Goal: Task Accomplishment & Management: Manage account settings

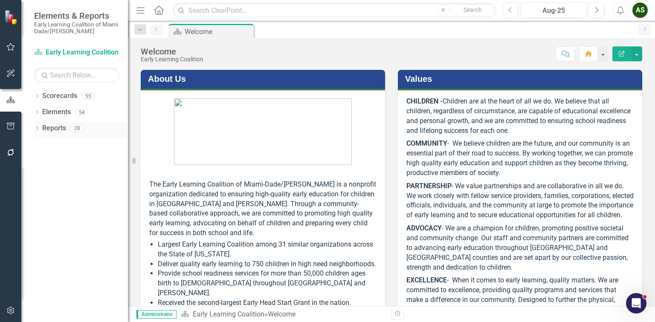
click at [36, 128] on icon "Dropdown" at bounding box center [37, 129] width 6 height 5
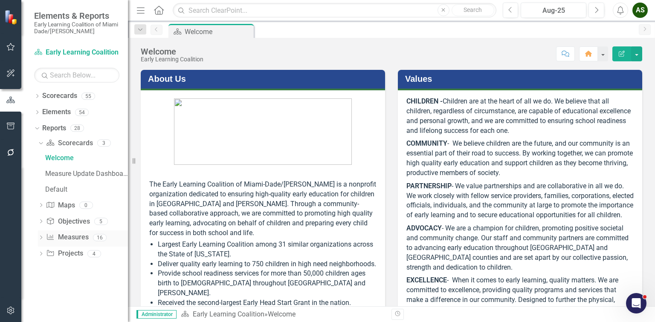
click at [40, 237] on icon "Dropdown" at bounding box center [41, 238] width 6 height 5
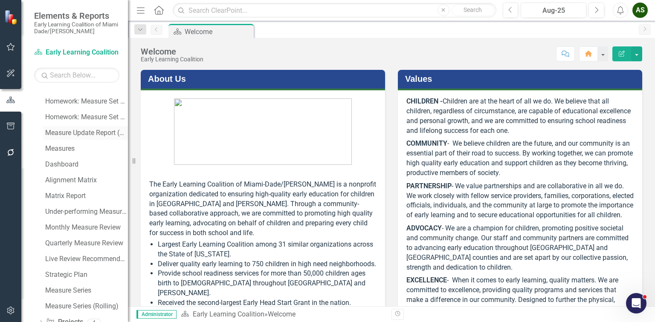
scroll to position [159, 0]
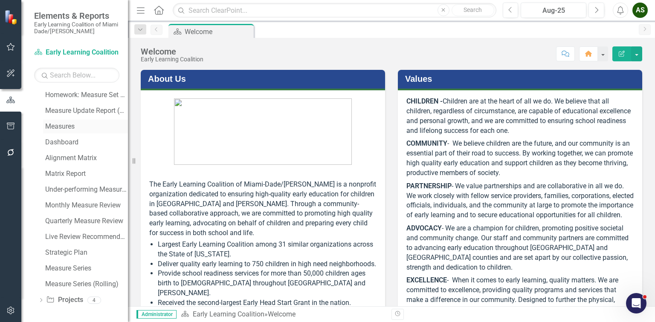
click at [60, 124] on div "Measures" at bounding box center [86, 127] width 83 height 8
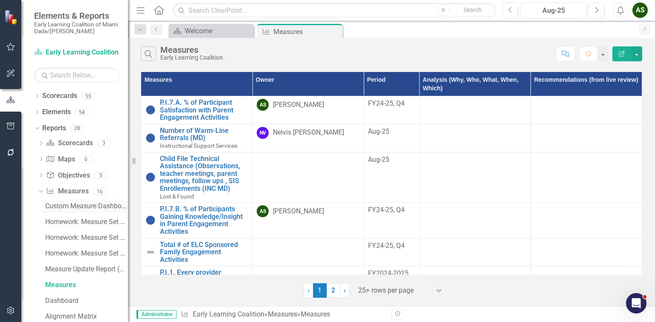
click at [98, 203] on div "Custom Measure Dashboard (TEST)" at bounding box center [86, 206] width 83 height 8
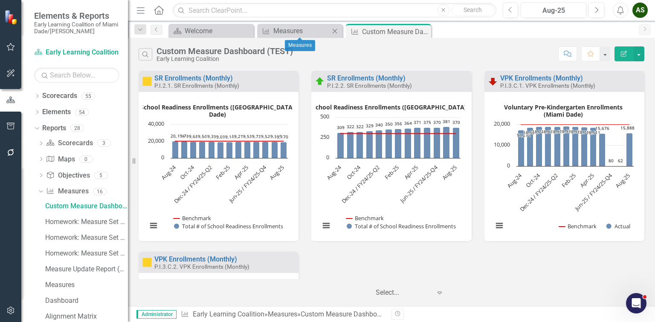
click at [337, 32] on icon "Close" at bounding box center [334, 31] width 9 height 7
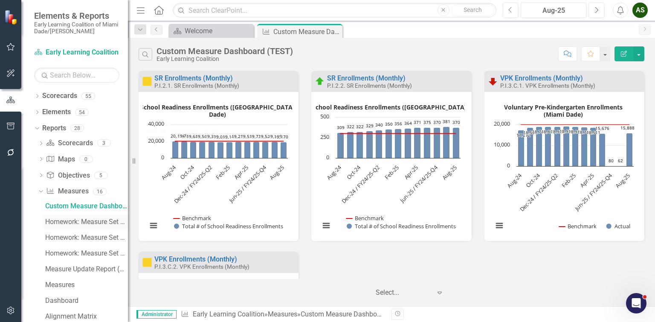
click at [80, 222] on div "Homework: Measure Set Up (Current User)" at bounding box center [86, 222] width 83 height 8
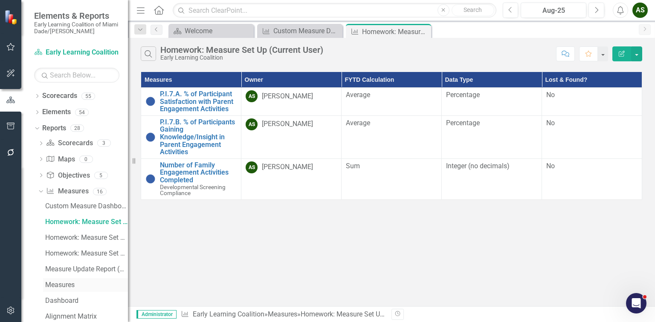
click at [64, 285] on div "Measures" at bounding box center [86, 285] width 83 height 8
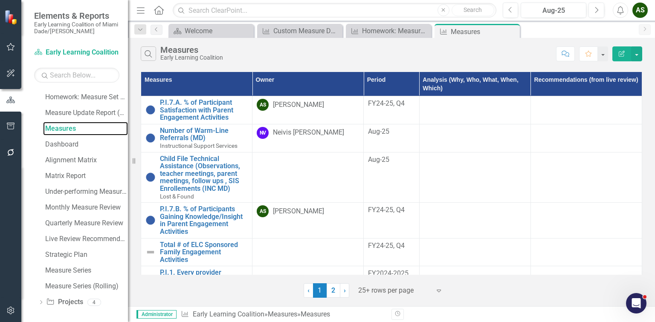
scroll to position [159, 0]
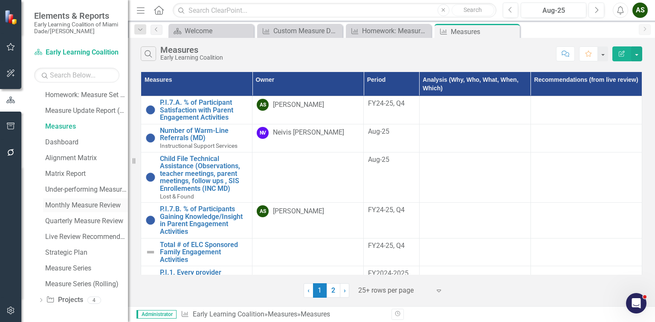
click at [86, 200] on link "Monthly Measure Review" at bounding box center [85, 206] width 85 height 14
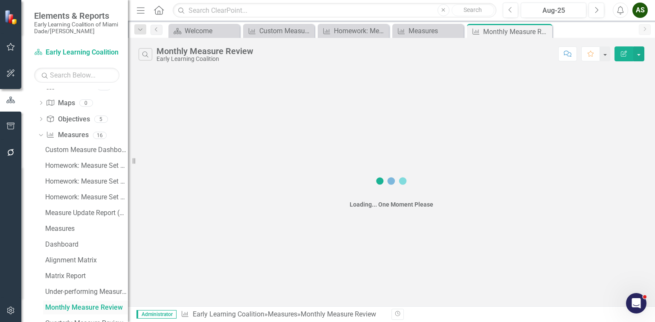
scroll to position [48, 0]
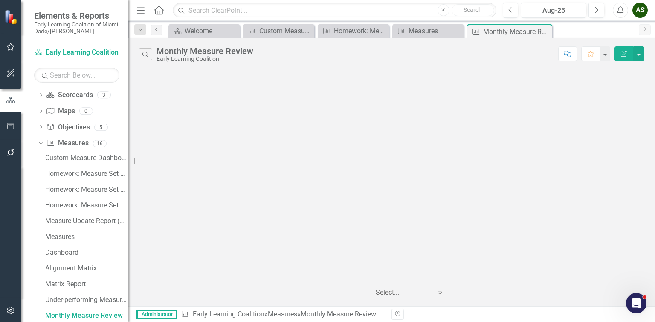
click at [394, 291] on div at bounding box center [403, 293] width 55 height 12
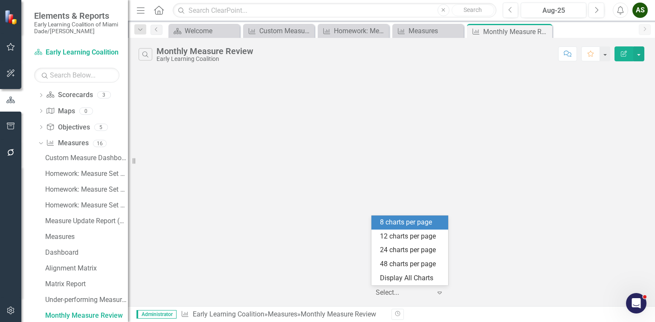
click at [268, 230] on div at bounding box center [391, 175] width 527 height 208
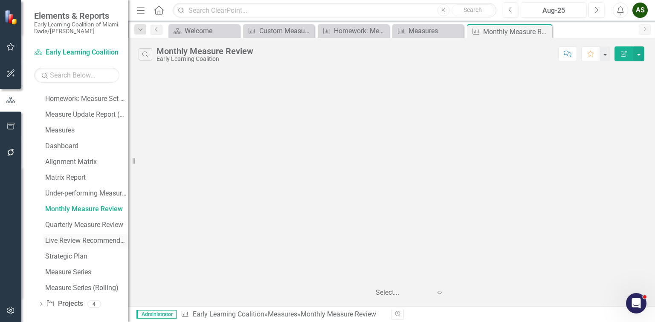
scroll to position [159, 0]
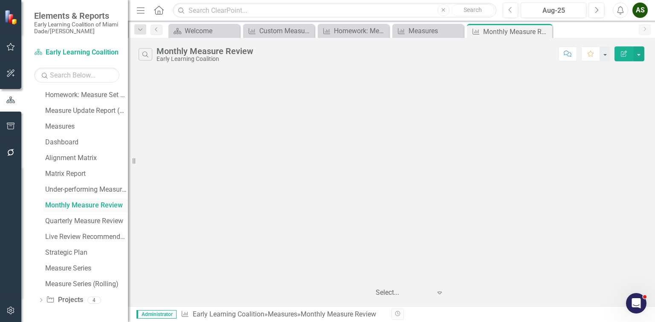
click at [66, 207] on div "Monthly Measure Review" at bounding box center [86, 206] width 83 height 8
click at [70, 224] on div "Quarterly Measure Review" at bounding box center [86, 221] width 83 height 8
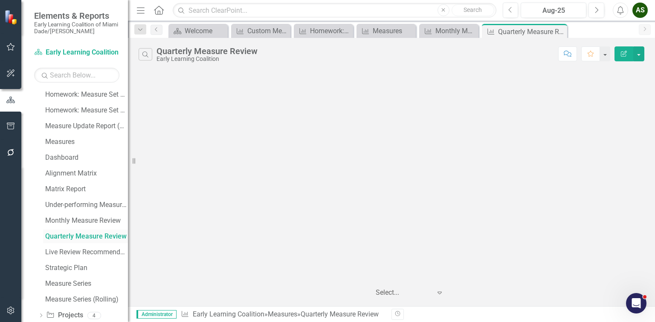
scroll to position [159, 0]
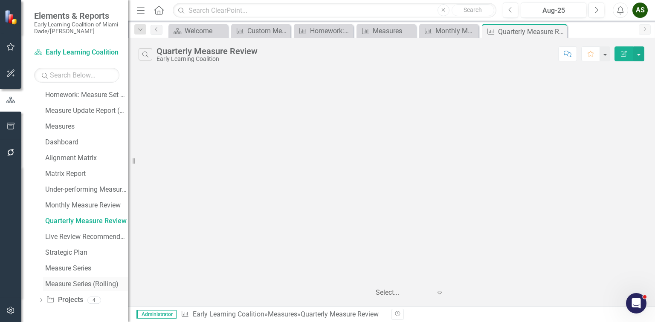
click at [75, 284] on div "Measure Series (Rolling)" at bounding box center [86, 284] width 83 height 8
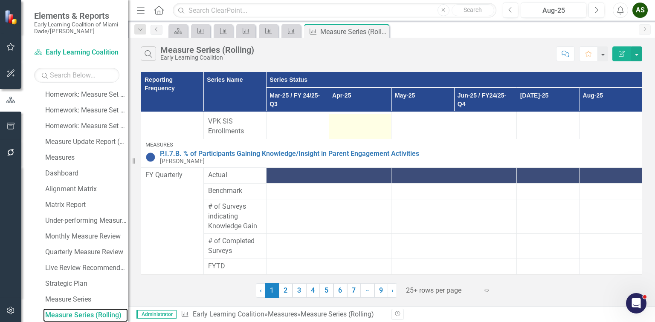
scroll to position [526, 0]
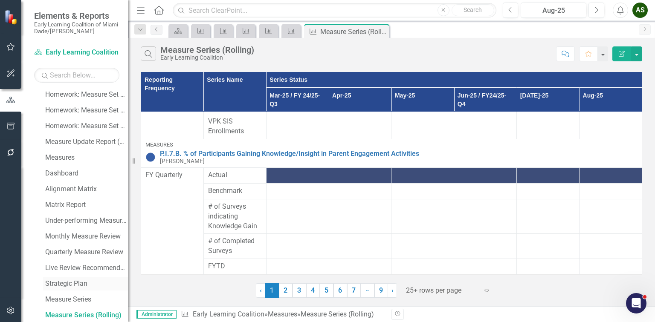
click at [73, 282] on div "Strategic Plan" at bounding box center [86, 284] width 83 height 8
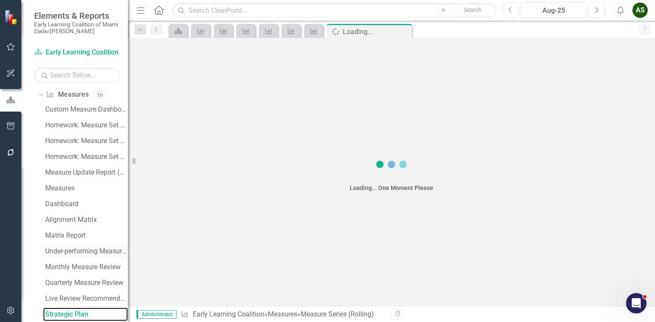
scroll to position [95, 0]
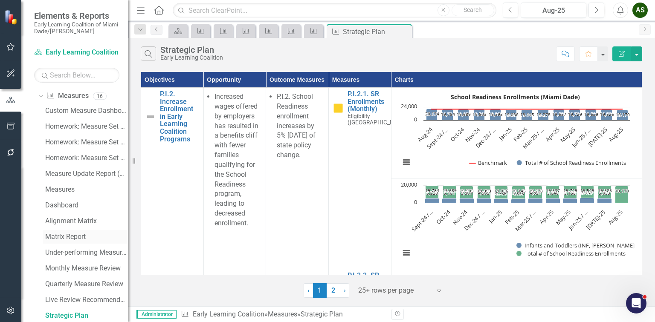
drag, startPoint x: 69, startPoint y: 237, endPoint x: 77, endPoint y: 233, distance: 9.2
click at [69, 237] on div "Matrix Report" at bounding box center [86, 237] width 83 height 8
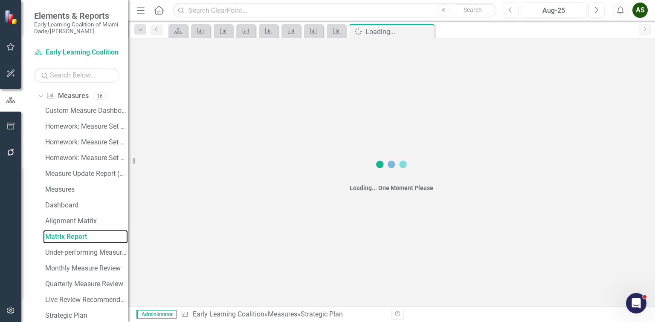
scroll to position [17, 0]
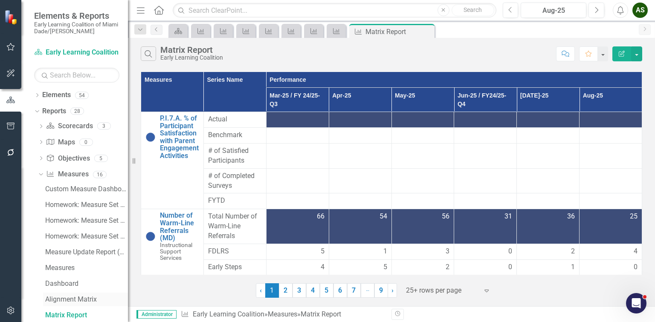
click at [57, 298] on div "Alignment Matrix" at bounding box center [86, 300] width 83 height 8
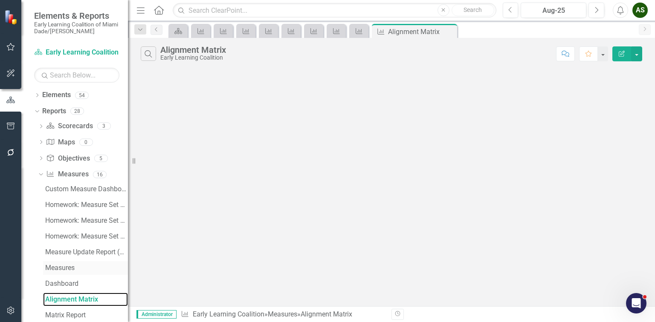
scroll to position [1, 0]
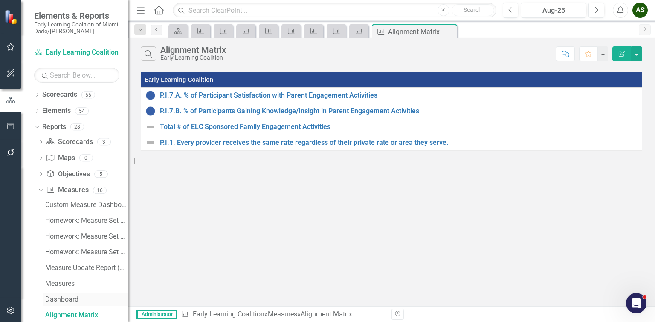
click at [66, 299] on div "Dashboard" at bounding box center [86, 300] width 83 height 8
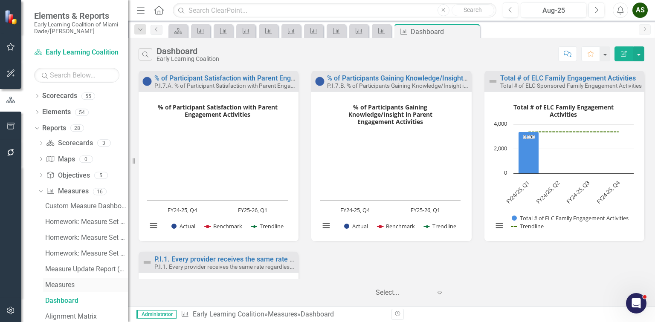
click at [64, 286] on div "Measures" at bounding box center [86, 285] width 83 height 8
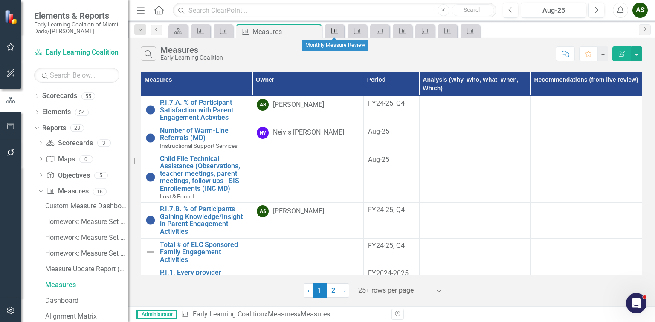
click at [338, 31] on icon "Measure" at bounding box center [334, 31] width 9 height 7
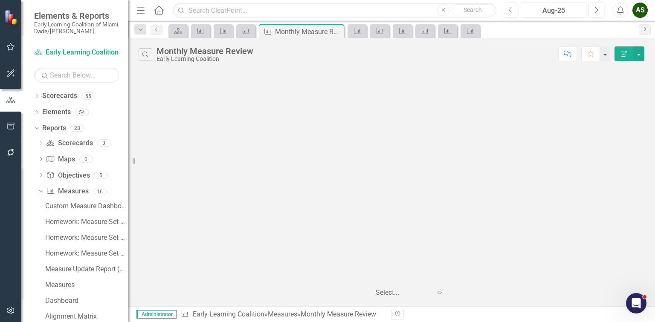
scroll to position [48, 0]
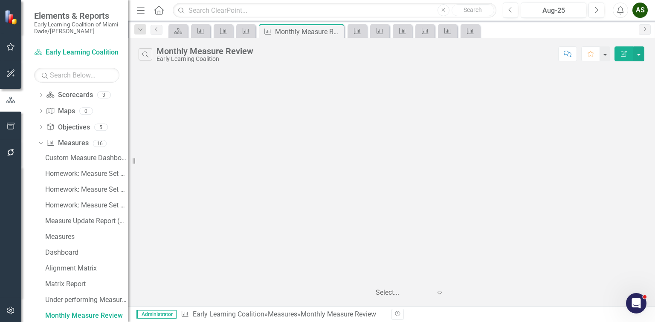
click at [0, 0] on div "Close" at bounding box center [0, 0] width 0 height 0
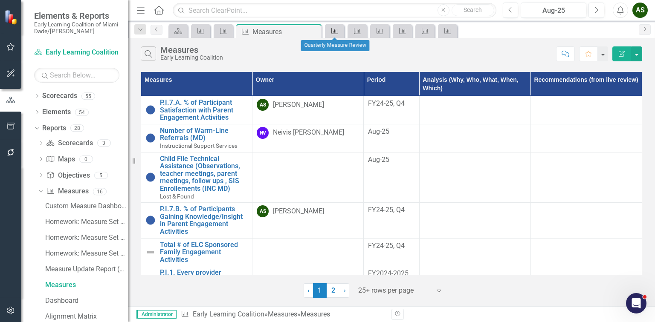
click at [336, 31] on icon "Measure" at bounding box center [334, 31] width 9 height 7
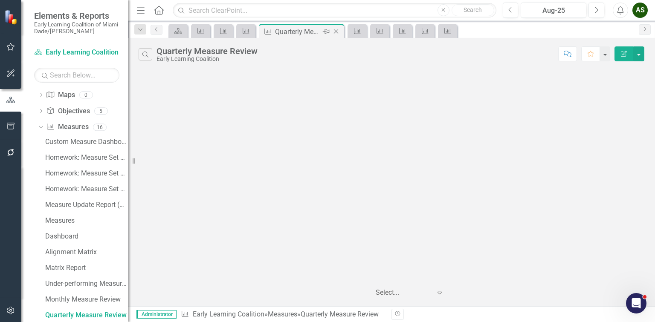
click at [335, 31] on icon at bounding box center [336, 31] width 5 height 5
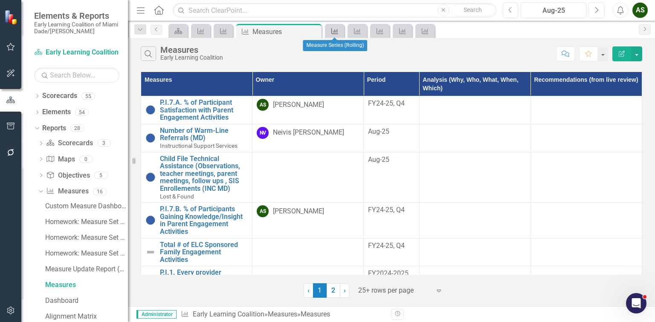
click at [335, 31] on icon at bounding box center [334, 31] width 7 height 6
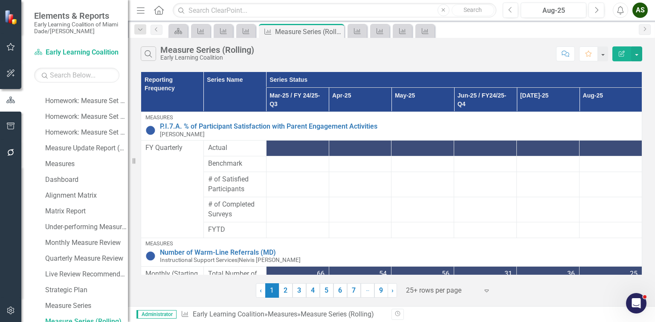
scroll to position [127, 0]
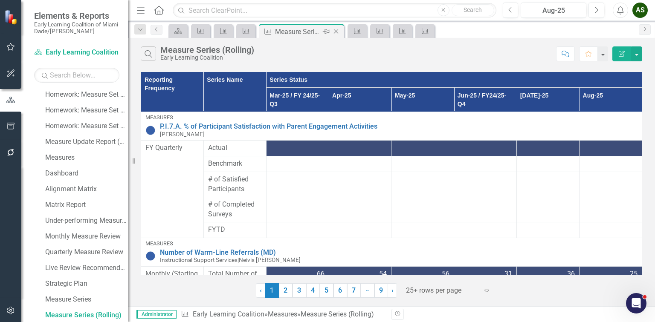
click at [336, 29] on icon "Close" at bounding box center [336, 31] width 9 height 7
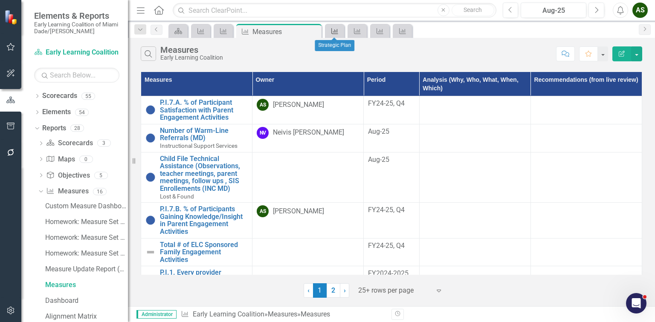
click at [336, 29] on icon "Measure" at bounding box center [334, 31] width 9 height 7
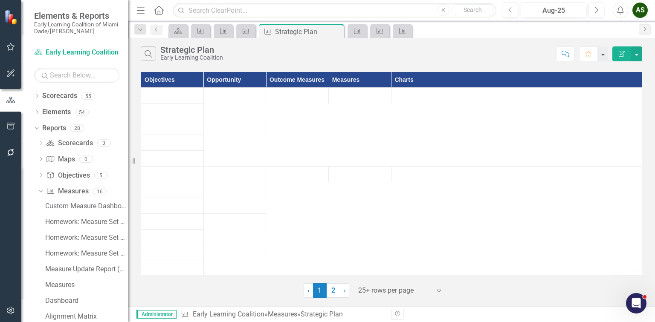
scroll to position [81, 0]
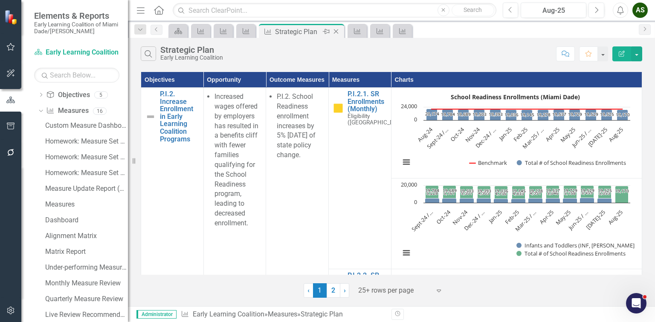
click at [336, 30] on icon at bounding box center [336, 31] width 5 height 5
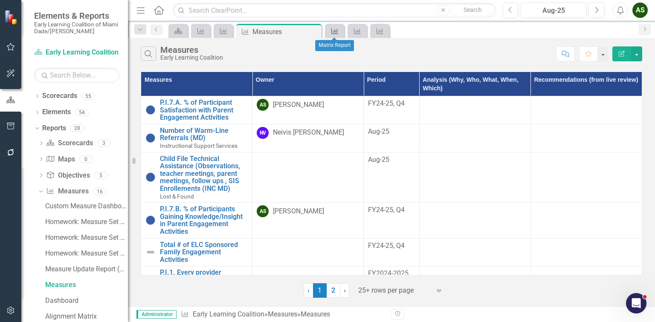
click at [336, 30] on icon "Measure" at bounding box center [334, 31] width 9 height 7
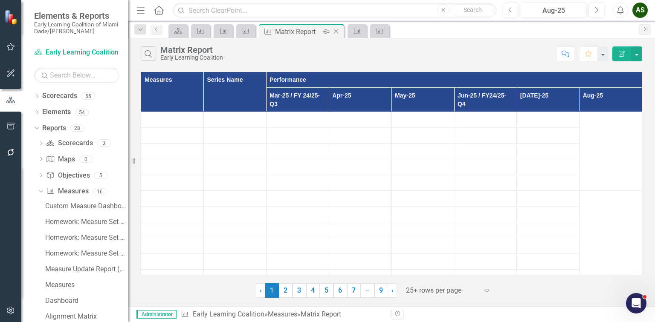
scroll to position [17, 0]
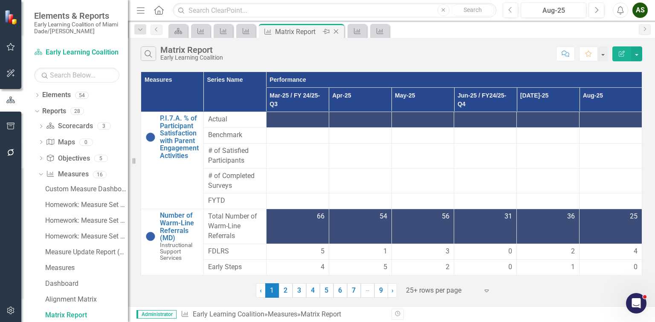
click at [340, 31] on icon "Close" at bounding box center [336, 31] width 9 height 7
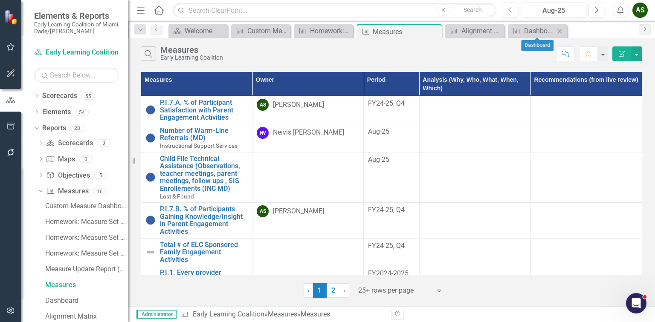
click at [559, 29] on icon "Close" at bounding box center [559, 31] width 9 height 7
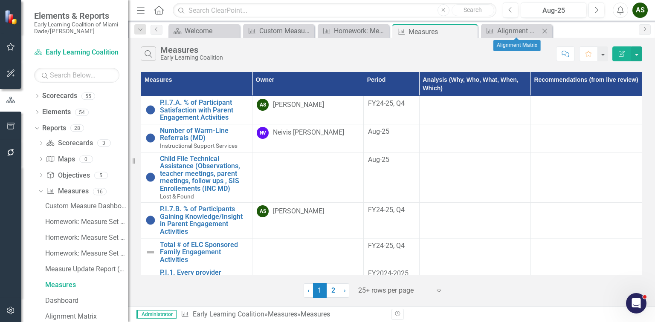
click at [546, 32] on icon "Close" at bounding box center [544, 31] width 9 height 7
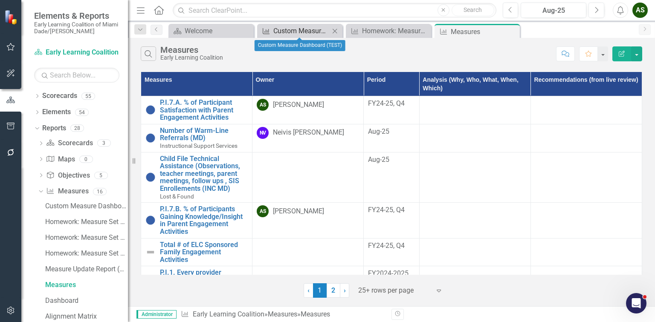
click at [303, 34] on div "Custom Measure Dashboard (TEST)" at bounding box center [301, 31] width 56 height 11
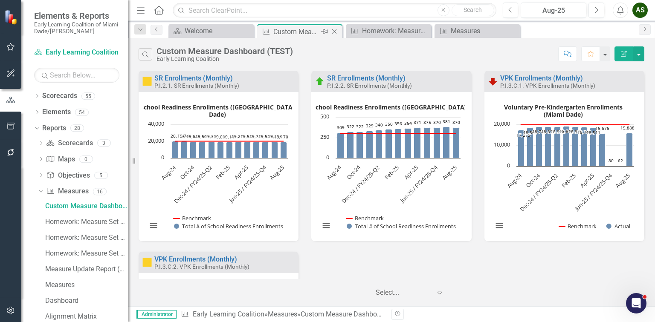
click at [332, 31] on icon "Close" at bounding box center [334, 31] width 9 height 7
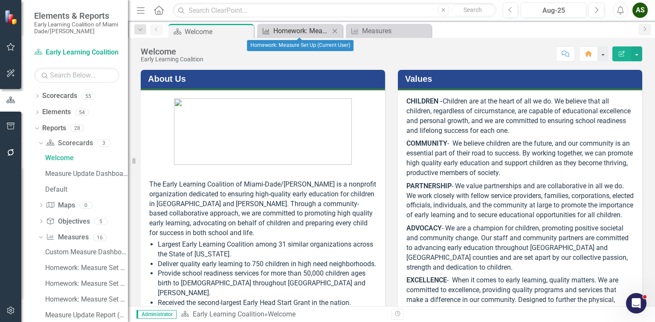
click at [289, 30] on div "Homework: Measure Set Up (Current User)" at bounding box center [301, 31] width 56 height 11
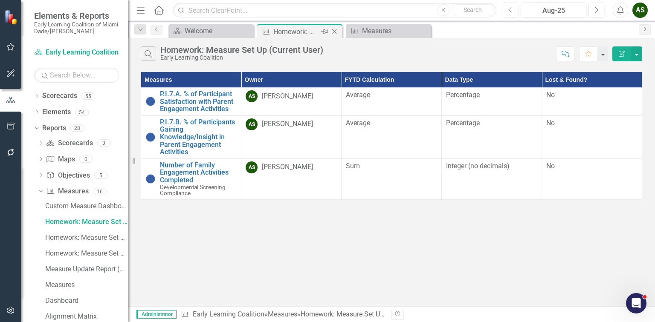
click at [332, 31] on icon "Close" at bounding box center [334, 31] width 9 height 7
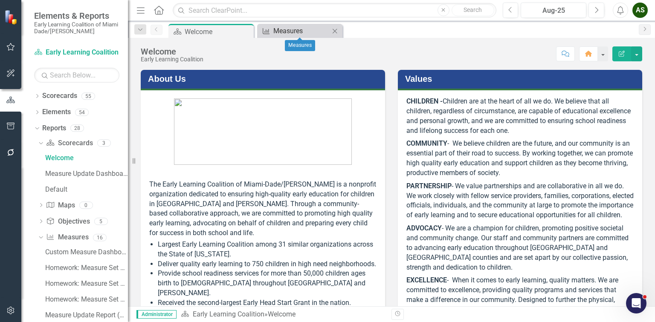
click at [290, 32] on div "Measures" at bounding box center [301, 31] width 56 height 11
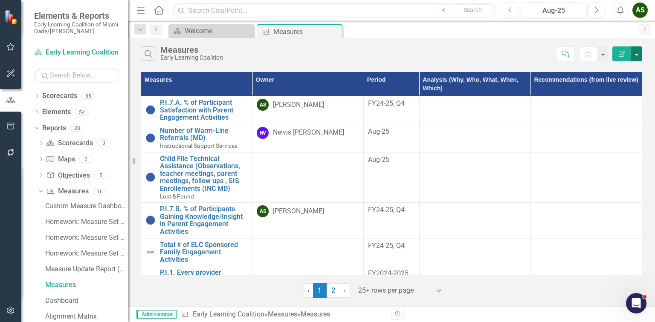
click at [633, 56] on button "button" at bounding box center [636, 53] width 11 height 15
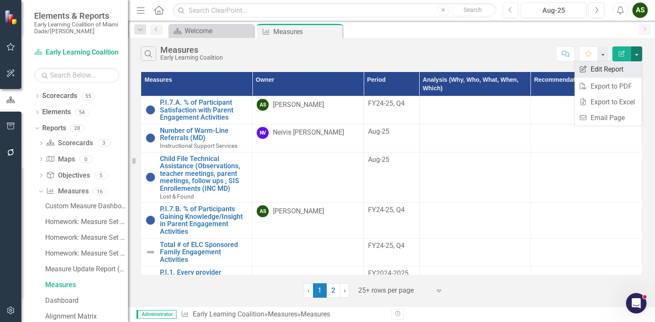
click at [619, 67] on link "Edit Report Edit Report" at bounding box center [607, 69] width 67 height 16
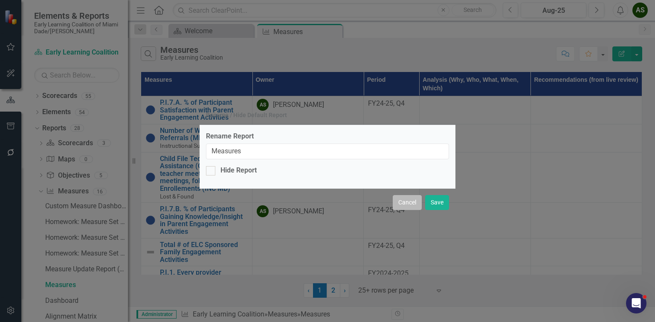
click at [404, 205] on button "Cancel" at bounding box center [407, 202] width 29 height 15
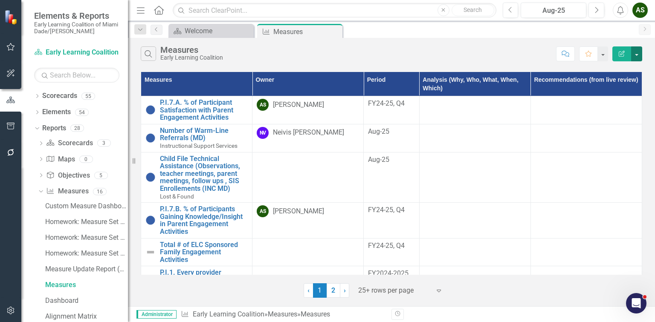
click at [639, 57] on button "button" at bounding box center [636, 53] width 11 height 15
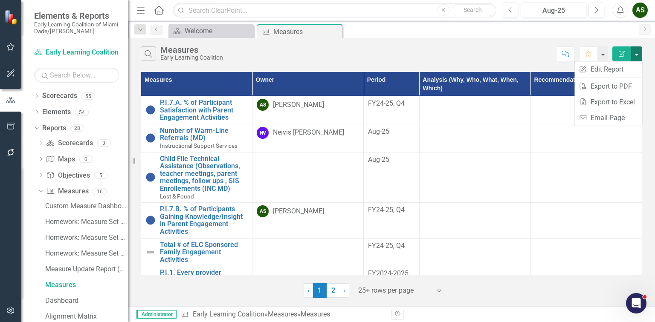
click at [621, 55] on icon "Edit Report" at bounding box center [622, 54] width 8 height 6
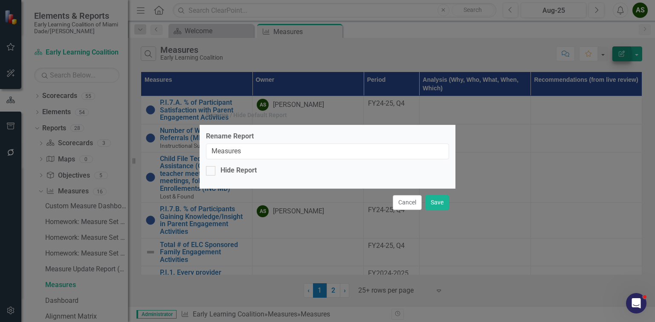
click at [621, 55] on div "Rename / Hide Default Report Rename Report Measures Hide Report Cancel Save" at bounding box center [327, 161] width 655 height 322
click at [399, 203] on button "Cancel" at bounding box center [407, 202] width 29 height 15
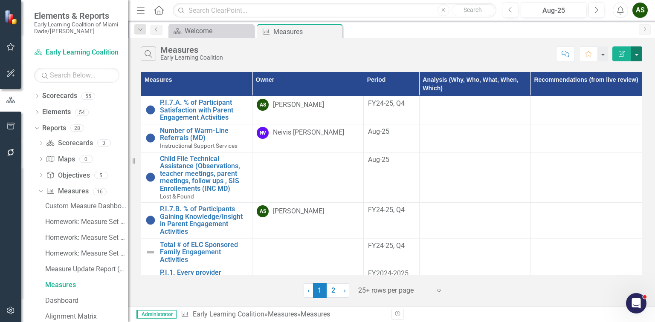
click at [641, 57] on button "button" at bounding box center [636, 53] width 11 height 15
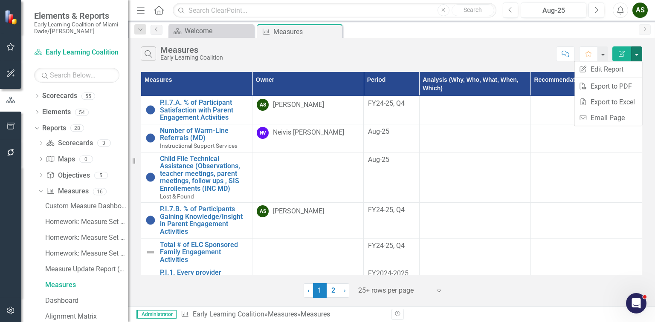
click at [496, 54] on div "Search Measures Early Learning Coalition" at bounding box center [346, 53] width 411 height 14
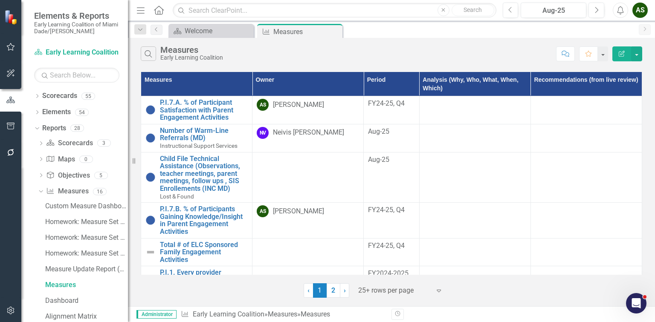
click at [621, 52] on icon "button" at bounding box center [622, 54] width 6 height 6
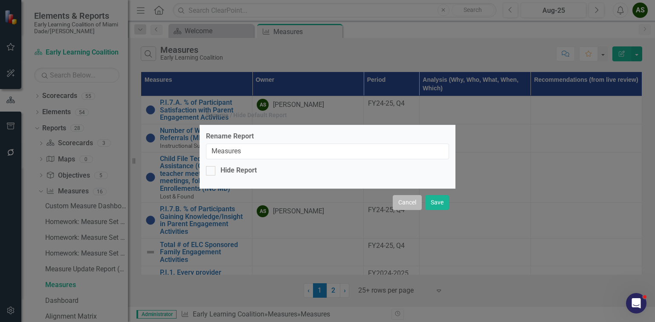
click at [393, 205] on button "Cancel" at bounding box center [407, 202] width 29 height 15
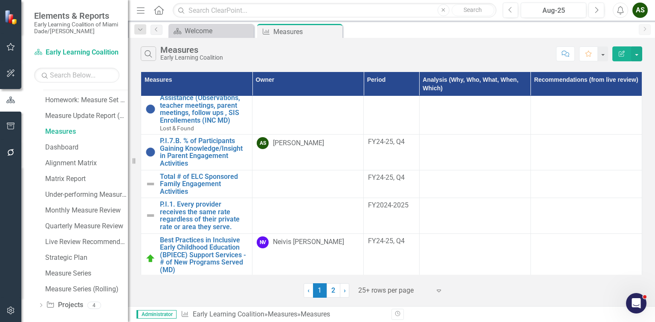
scroll to position [159, 0]
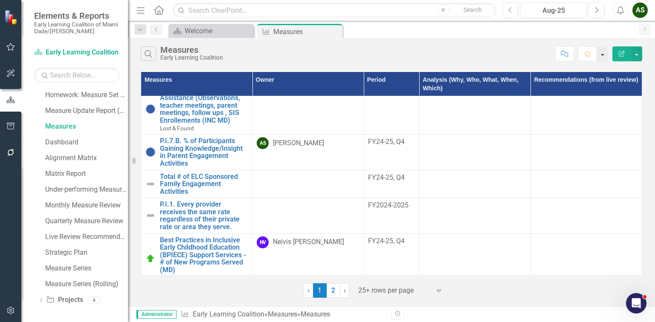
click at [604, 55] on button "button" at bounding box center [602, 53] width 11 height 15
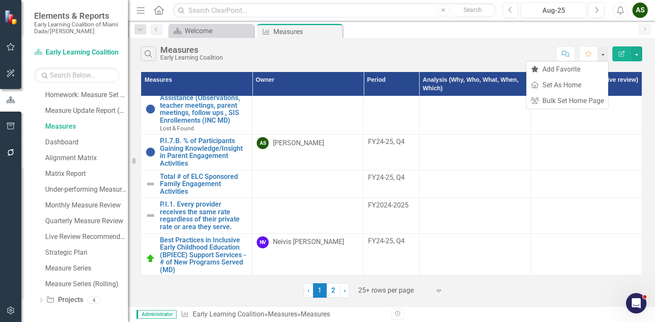
click at [506, 57] on div "Search Measures Early Learning Coalition" at bounding box center [346, 53] width 411 height 14
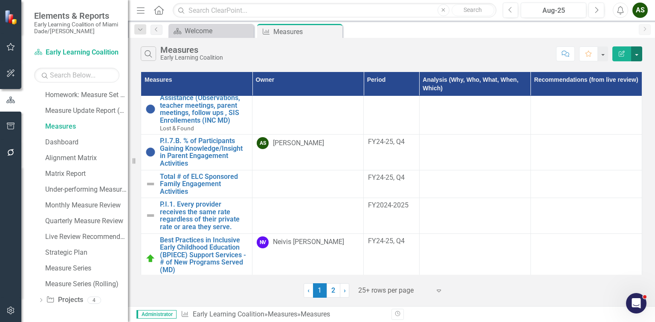
click at [636, 58] on button "button" at bounding box center [636, 53] width 11 height 15
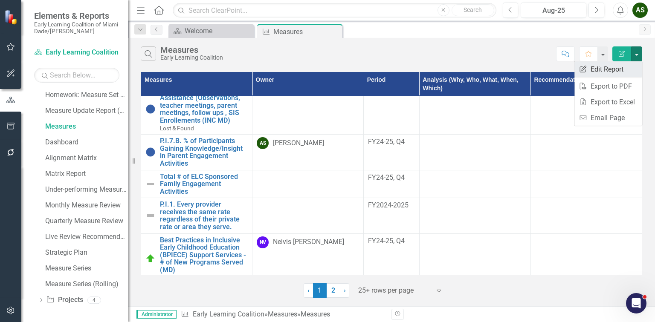
click at [597, 69] on link "Edit Report Edit Report" at bounding box center [607, 69] width 67 height 16
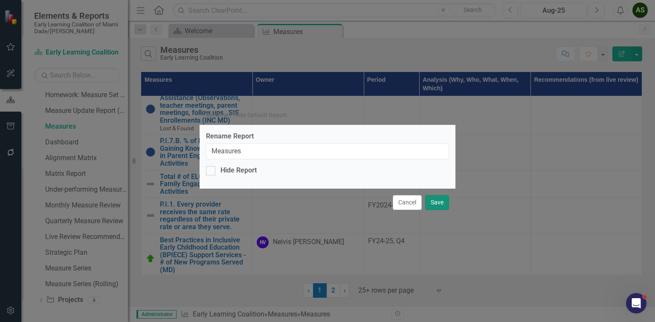
click at [435, 202] on button "Save" at bounding box center [437, 202] width 24 height 15
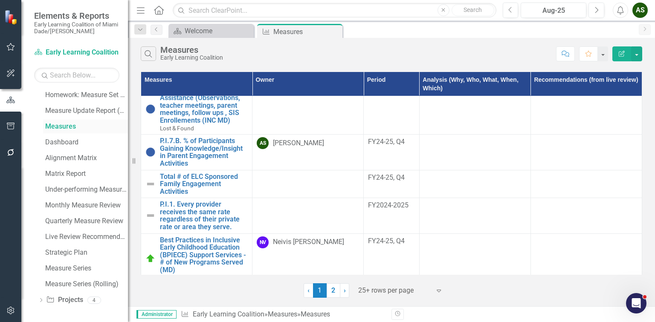
drag, startPoint x: 63, startPoint y: 123, endPoint x: 55, endPoint y: 126, distance: 8.2
click at [55, 126] on div "Measures" at bounding box center [86, 127] width 83 height 8
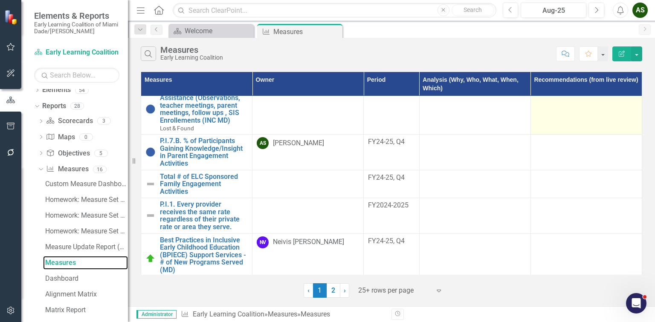
scroll to position [34, 0]
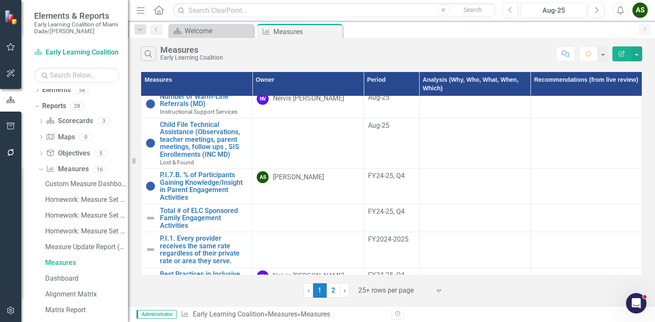
click at [621, 52] on icon "button" at bounding box center [622, 54] width 6 height 6
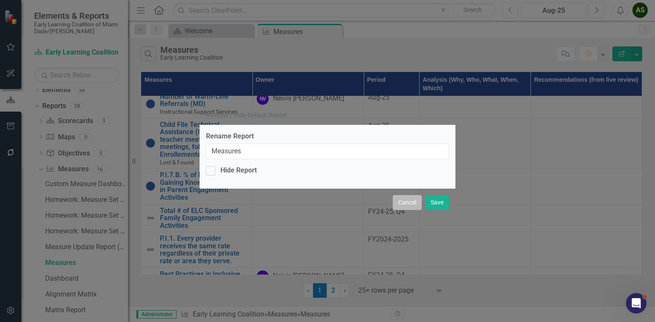
click at [409, 202] on button "Cancel" at bounding box center [407, 202] width 29 height 15
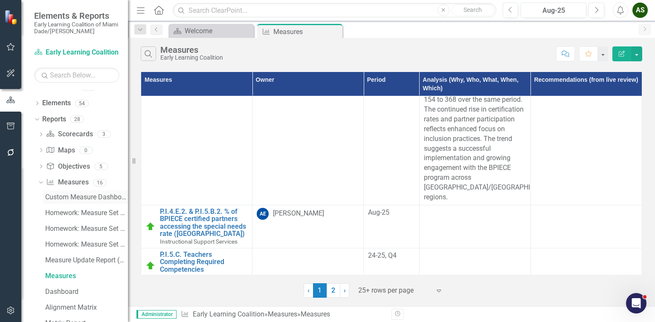
scroll to position [0, 0]
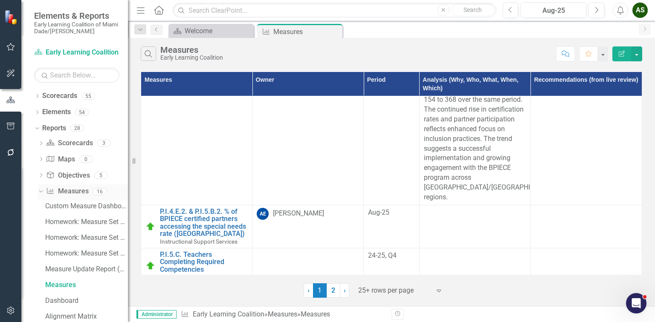
click at [68, 192] on link "Measure Measures" at bounding box center [67, 192] width 42 height 10
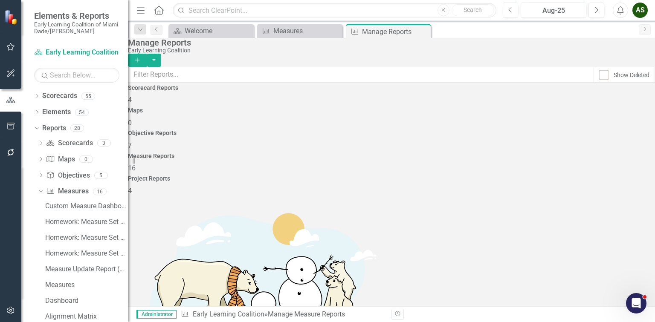
click at [141, 57] on icon "Add" at bounding box center [137, 60] width 8 height 6
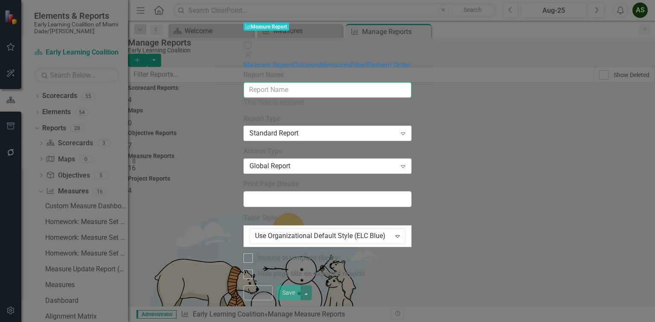
click at [371, 82] on input "Report Name" at bounding box center [327, 90] width 168 height 16
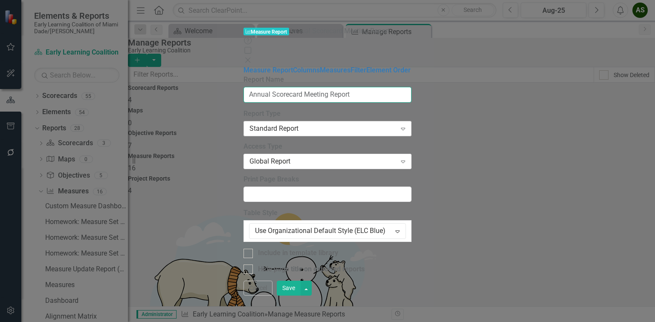
type input "Annual Scorecard Meeting Report"
click at [249, 124] on div "Standard Report" at bounding box center [322, 129] width 147 height 10
click at [243, 154] on div "Global Report Expand" at bounding box center [327, 161] width 168 height 15
click at [293, 66] on link "Columns" at bounding box center [306, 70] width 27 height 8
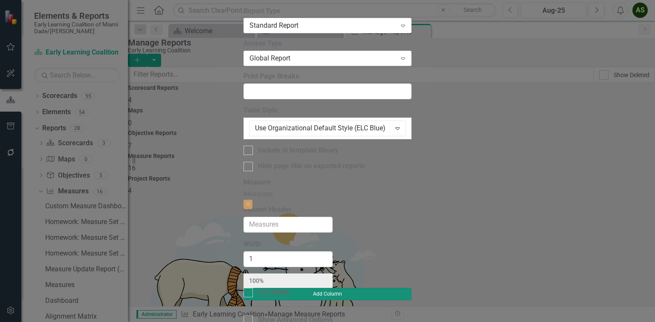
click at [411, 288] on button "Add Column" at bounding box center [327, 294] width 168 height 12
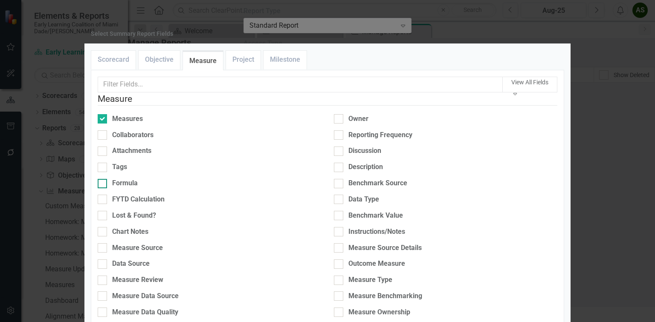
scroll to position [34, 0]
click at [103, 243] on input "Measure Source" at bounding box center [101, 246] width 6 height 6
checkbox input "true"
click at [103, 260] on input "Data Source" at bounding box center [101, 263] width 6 height 6
checkbox input "true"
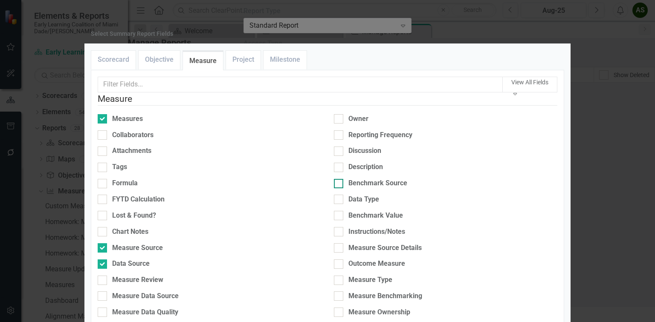
click at [337, 179] on div at bounding box center [338, 183] width 9 height 9
click at [337, 179] on input "Benchmark Source" at bounding box center [337, 182] width 6 height 6
checkbox input "true"
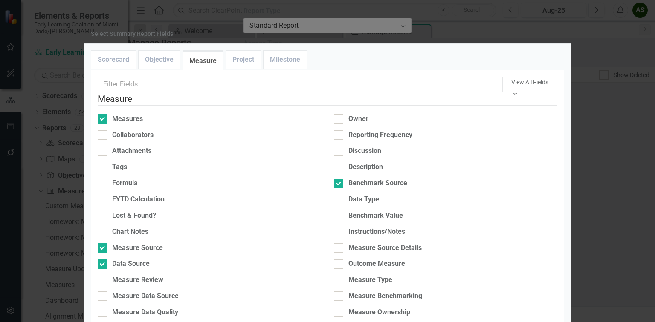
type input "25%"
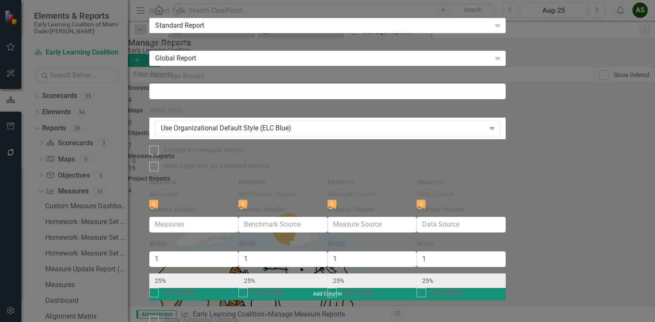
click at [506, 288] on button "Add Column" at bounding box center [327, 294] width 356 height 12
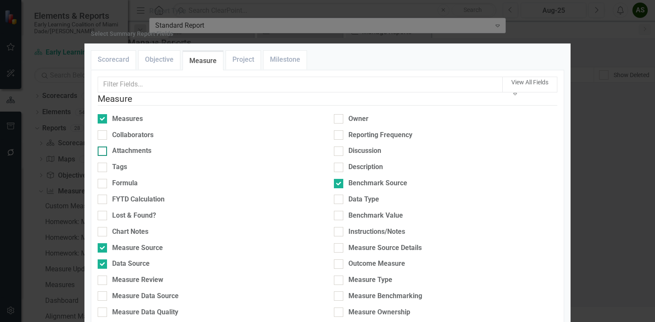
click at [107, 156] on div at bounding box center [102, 151] width 9 height 9
click at [103, 152] on input "Attachments" at bounding box center [101, 150] width 6 height 6
checkbox input "true"
type input "20%"
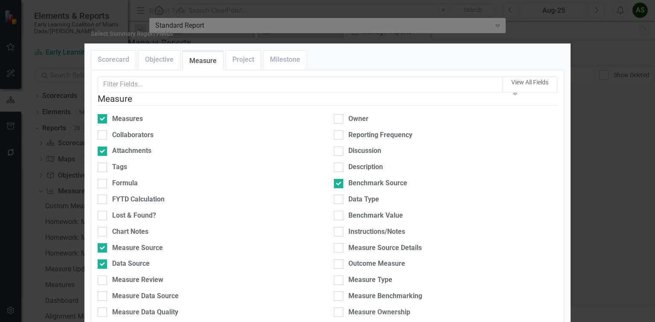
type input "20%"
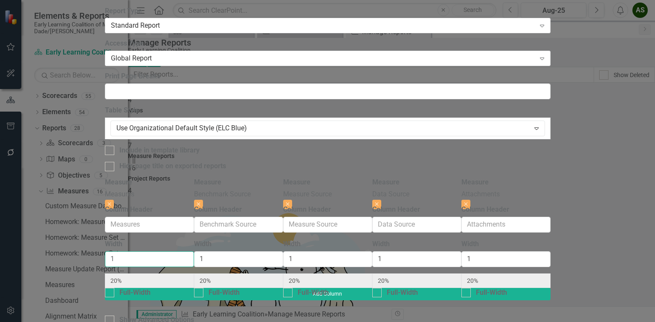
type input "2"
type input "33%"
type input "17%"
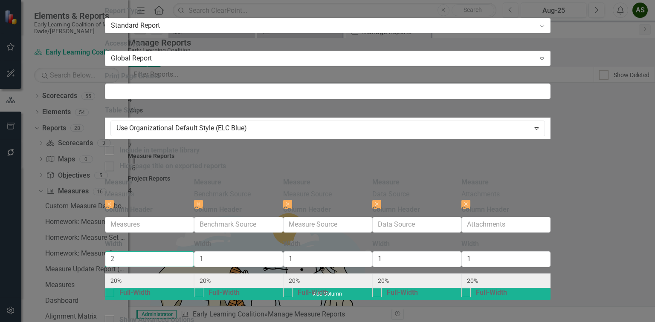
type input "17%"
type input "2"
click at [194, 251] on input "2" at bounding box center [149, 259] width 89 height 16
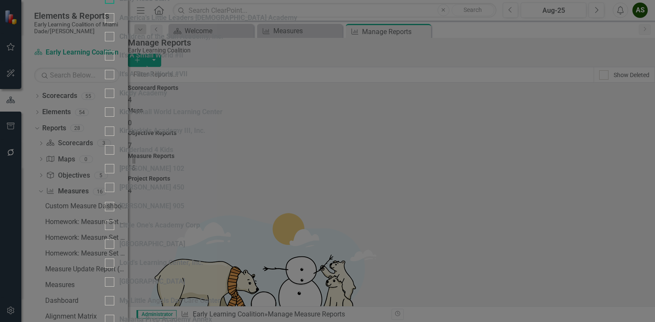
scroll to position [68, 0]
checkbox input "true"
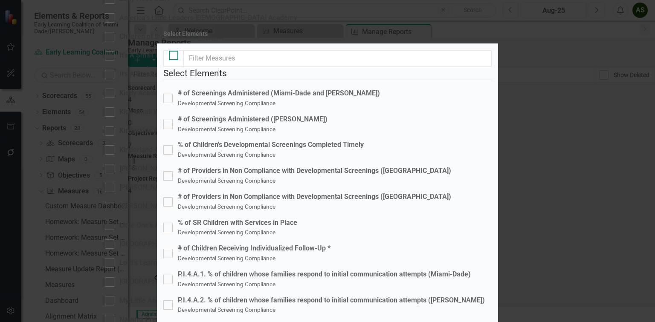
click at [176, 60] on div at bounding box center [173, 55] width 9 height 9
click at [174, 56] on input "checkbox" at bounding box center [172, 54] width 6 height 6
checkbox input "true"
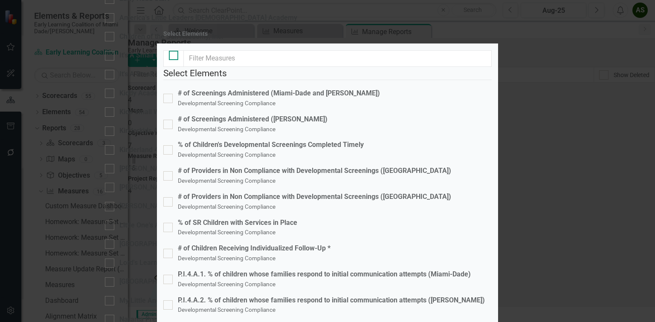
checkbox input "true"
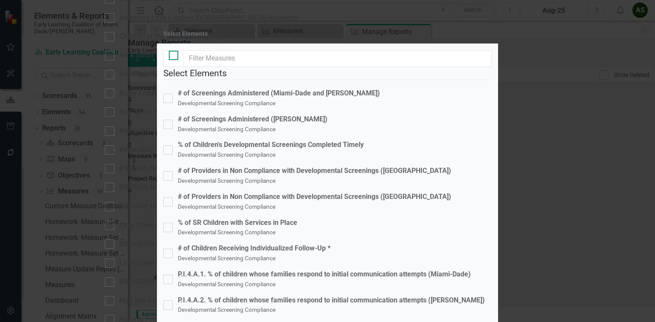
checkbox input "true"
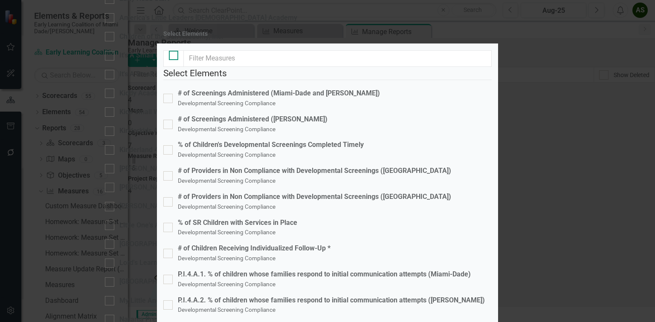
checkbox input "true"
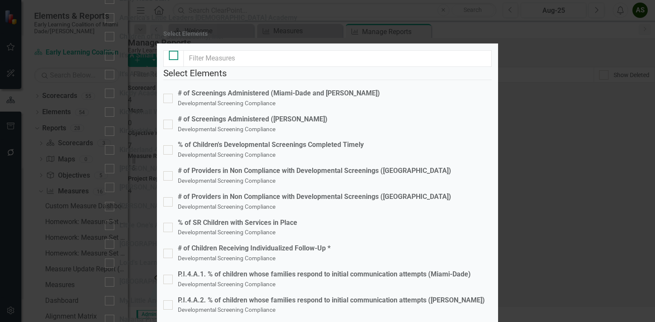
checkbox input "true"
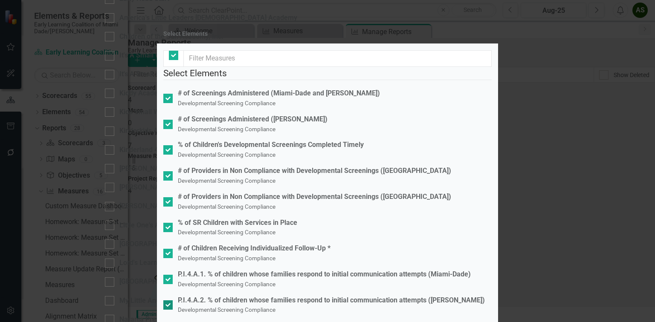
scroll to position [218, 0]
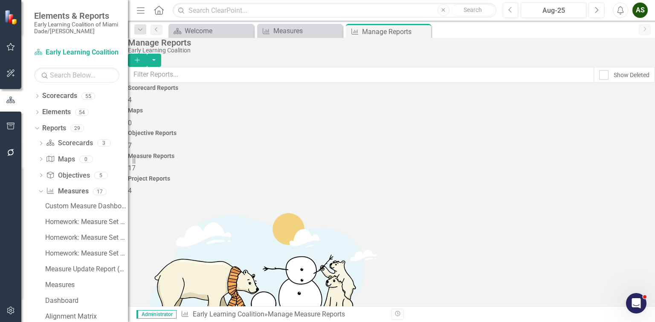
scroll to position [304, 0]
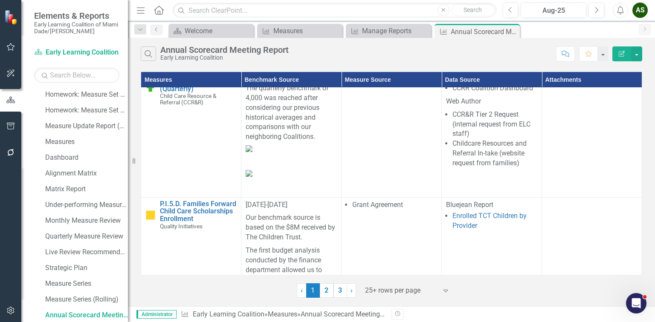
scroll to position [716, 0]
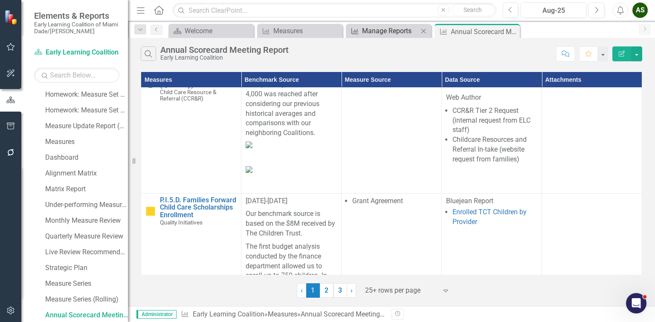
click at [384, 32] on div "Manage Reports" at bounding box center [390, 31] width 56 height 11
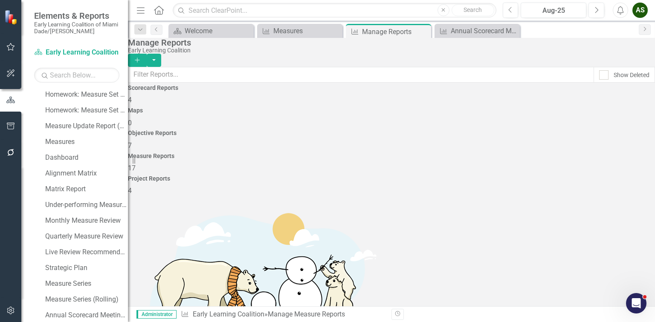
scroll to position [304, 0]
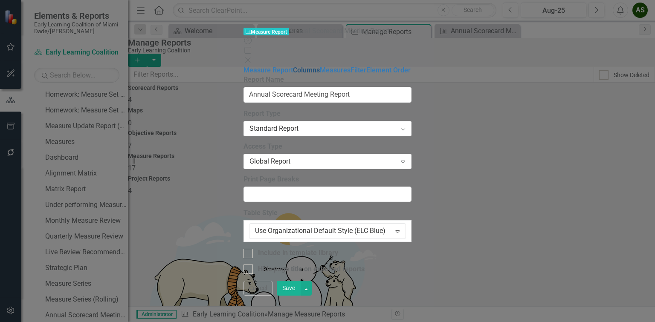
click at [293, 66] on link "Columns" at bounding box center [306, 70] width 27 height 8
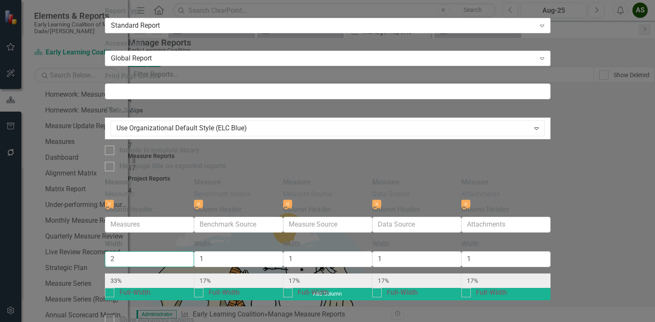
type input "1"
type input "20%"
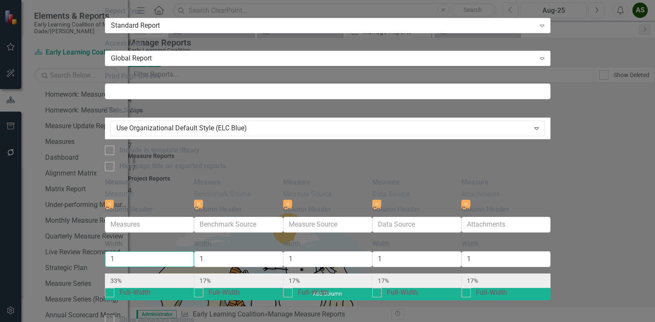
type input "20%"
type input "1"
click at [194, 251] on input "1" at bounding box center [149, 259] width 89 height 16
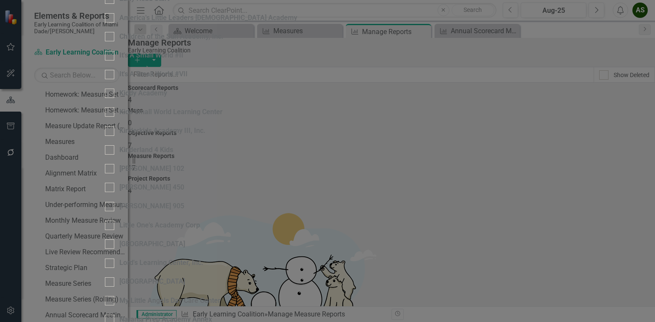
checkbox input "false"
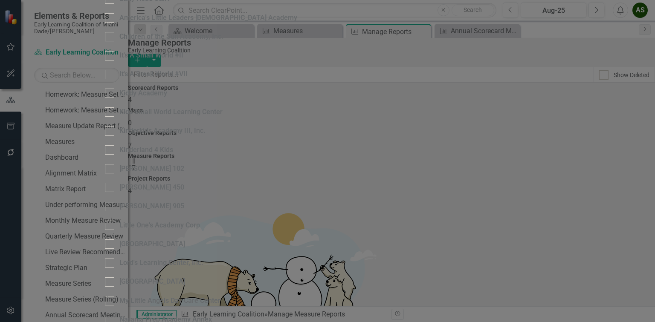
checkbox input "true"
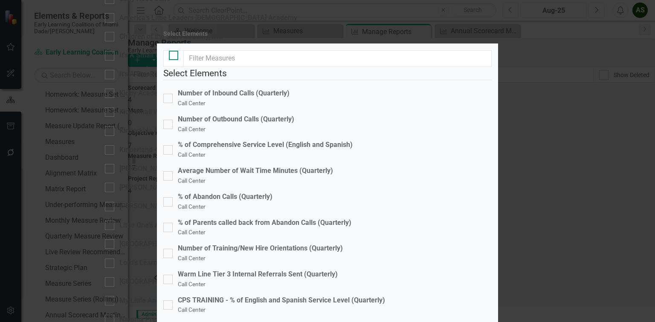
click at [173, 56] on input "checkbox" at bounding box center [172, 54] width 6 height 6
checkbox input "true"
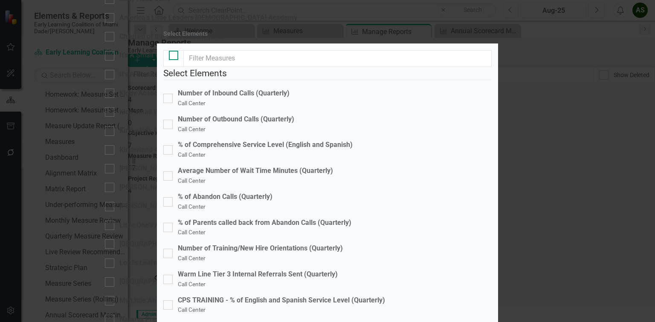
checkbox input "true"
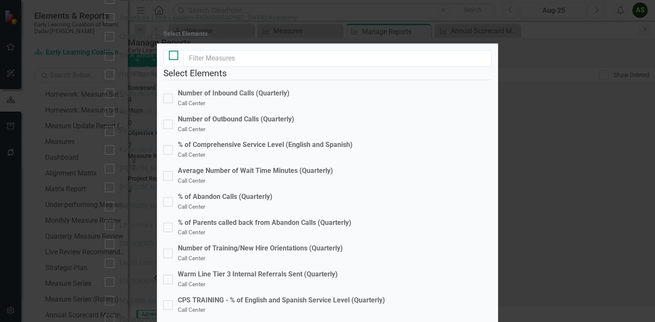
checkbox input "true"
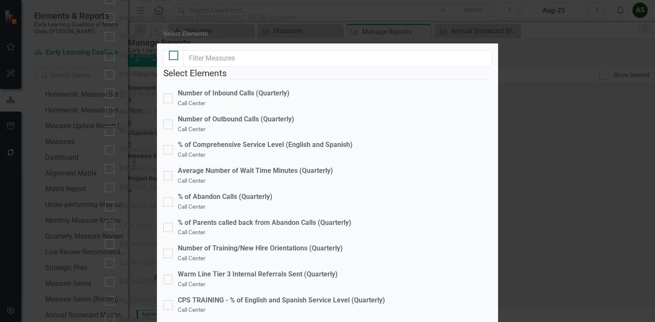
checkbox input "true"
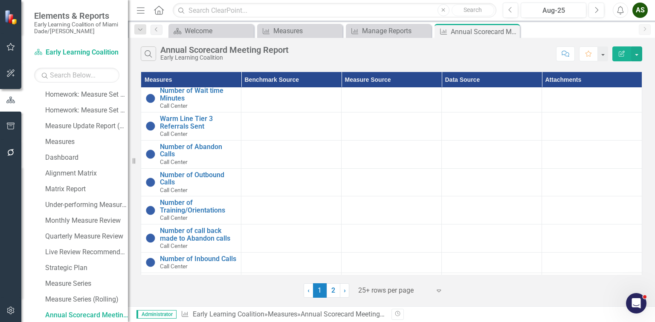
scroll to position [1671, 0]
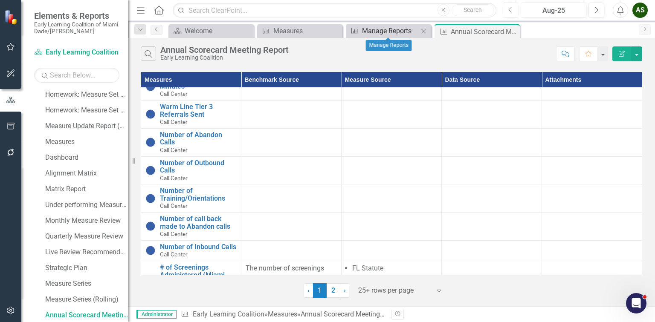
click at [387, 32] on div "Manage Reports" at bounding box center [390, 31] width 56 height 11
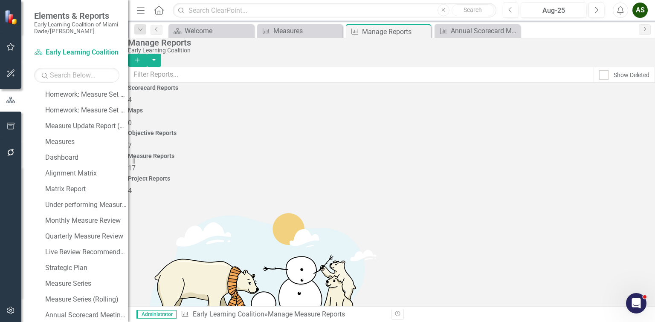
scroll to position [304, 0]
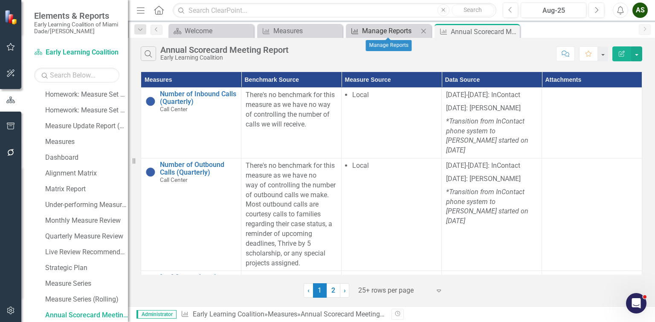
click at [366, 29] on div "Manage Reports" at bounding box center [390, 31] width 56 height 11
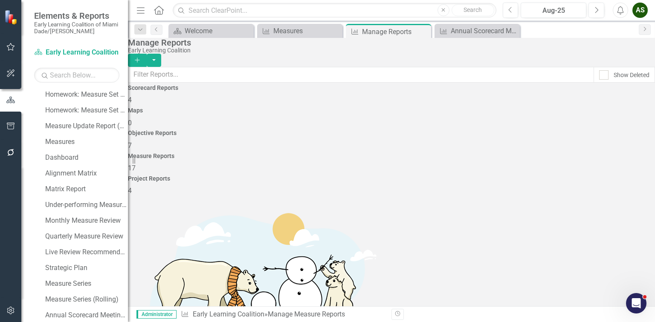
scroll to position [304, 0]
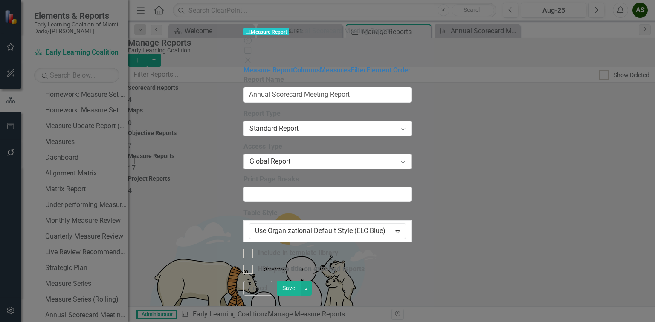
click at [394, 156] on div "Global Report" at bounding box center [322, 161] width 147 height 10
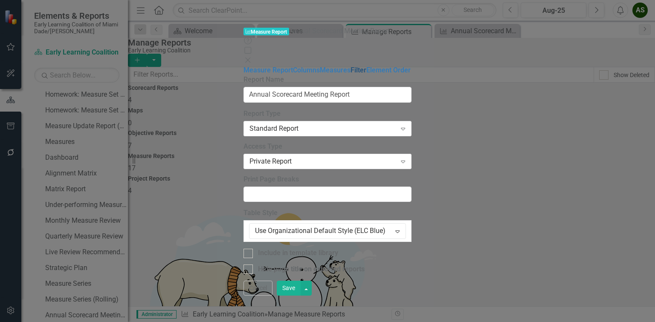
click at [350, 74] on link "Filter" at bounding box center [358, 70] width 16 height 8
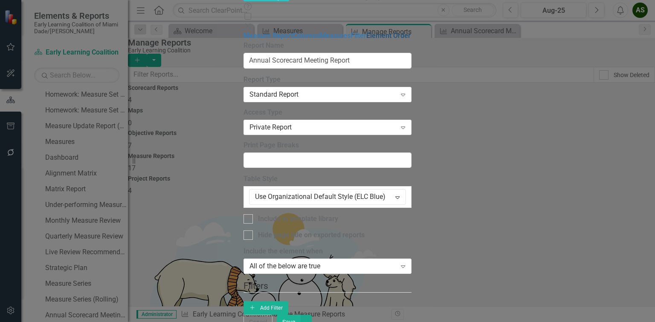
click at [366, 40] on link "Element Order" at bounding box center [388, 36] width 44 height 8
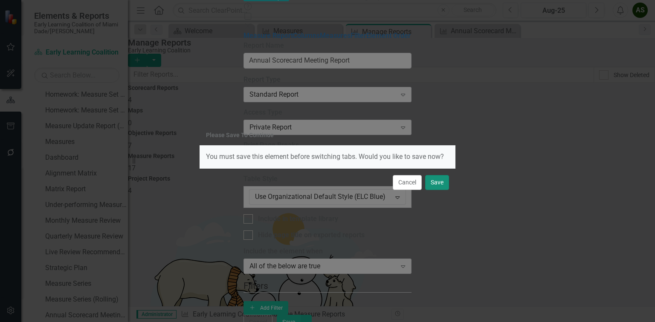
click at [437, 183] on button "Save" at bounding box center [437, 182] width 24 height 15
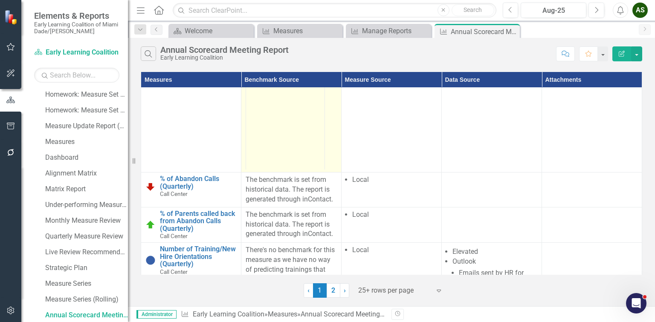
scroll to position [1432, 0]
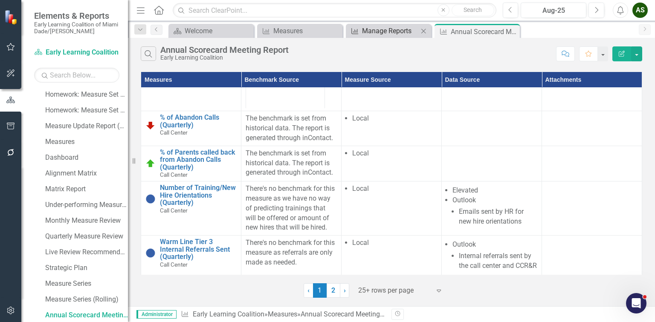
click at [385, 34] on div "Manage Reports" at bounding box center [390, 31] width 56 height 11
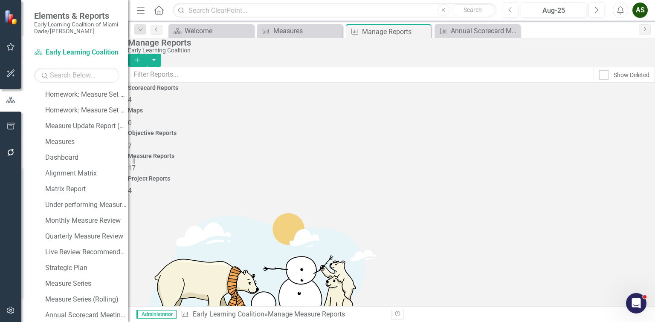
scroll to position [304, 0]
click at [161, 54] on button "button" at bounding box center [154, 60] width 14 height 13
click at [521, 54] on div "Early Learning Coalition" at bounding box center [389, 50] width 523 height 6
drag, startPoint x: 150, startPoint y: 291, endPoint x: 147, endPoint y: 163, distance: 127.5
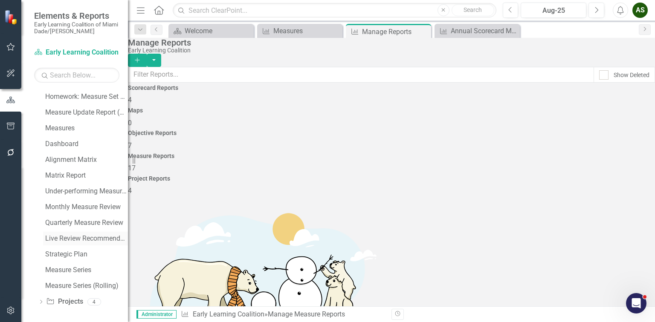
scroll to position [174, 0]
click at [11, 312] on icon "button" at bounding box center [10, 311] width 7 height 8
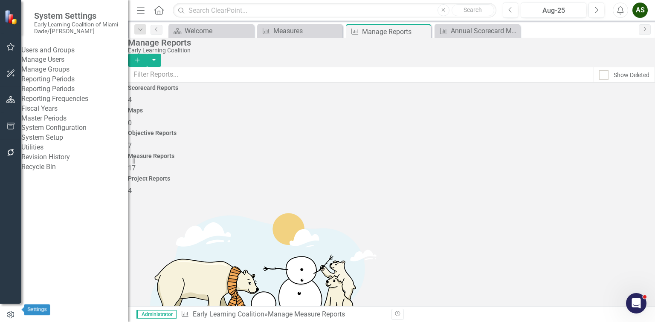
click at [12, 311] on icon "button" at bounding box center [10, 315] width 9 height 8
click at [616, 7] on icon "Alerts" at bounding box center [620, 10] width 9 height 9
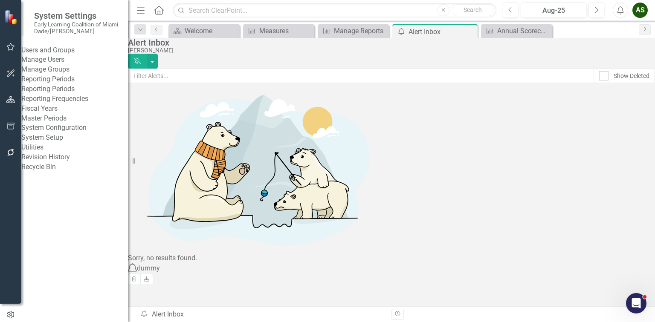
click at [636, 12] on div "AS" at bounding box center [639, 10] width 15 height 15
click at [610, 57] on link "Help Support Center" at bounding box center [613, 59] width 67 height 16
